Goal: Task Accomplishment & Management: Manage account settings

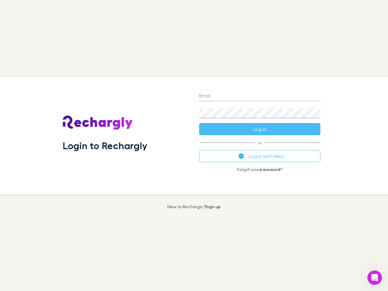
click at [194, 145] on div "Login to Rechargly" at bounding box center [126, 135] width 136 height 117
click at [259, 96] on input "Email" at bounding box center [259, 96] width 121 height 10
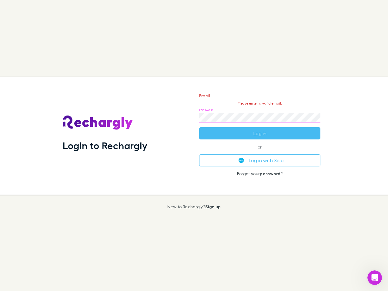
click at [259, 129] on form "Email Please enter a valid email. Password Log in" at bounding box center [259, 113] width 121 height 53
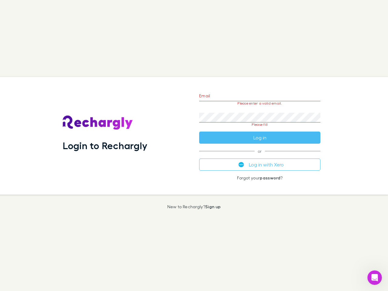
click at [259, 156] on div "Email Please enter a valid email. Password Please fill Log in or Log in with Xe…" at bounding box center [259, 135] width 131 height 117
